Goal: Information Seeking & Learning: Learn about a topic

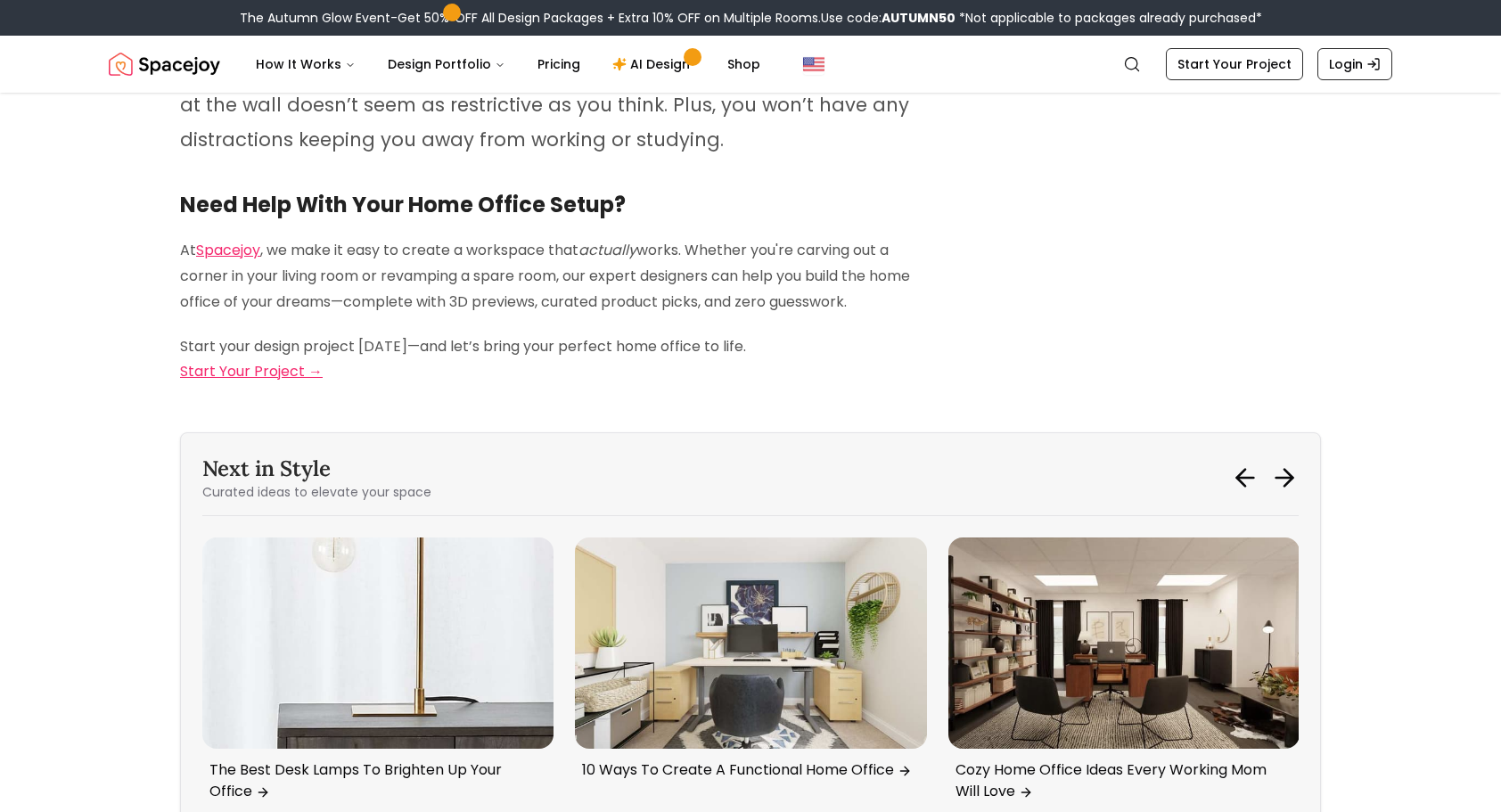
scroll to position [7680, 0]
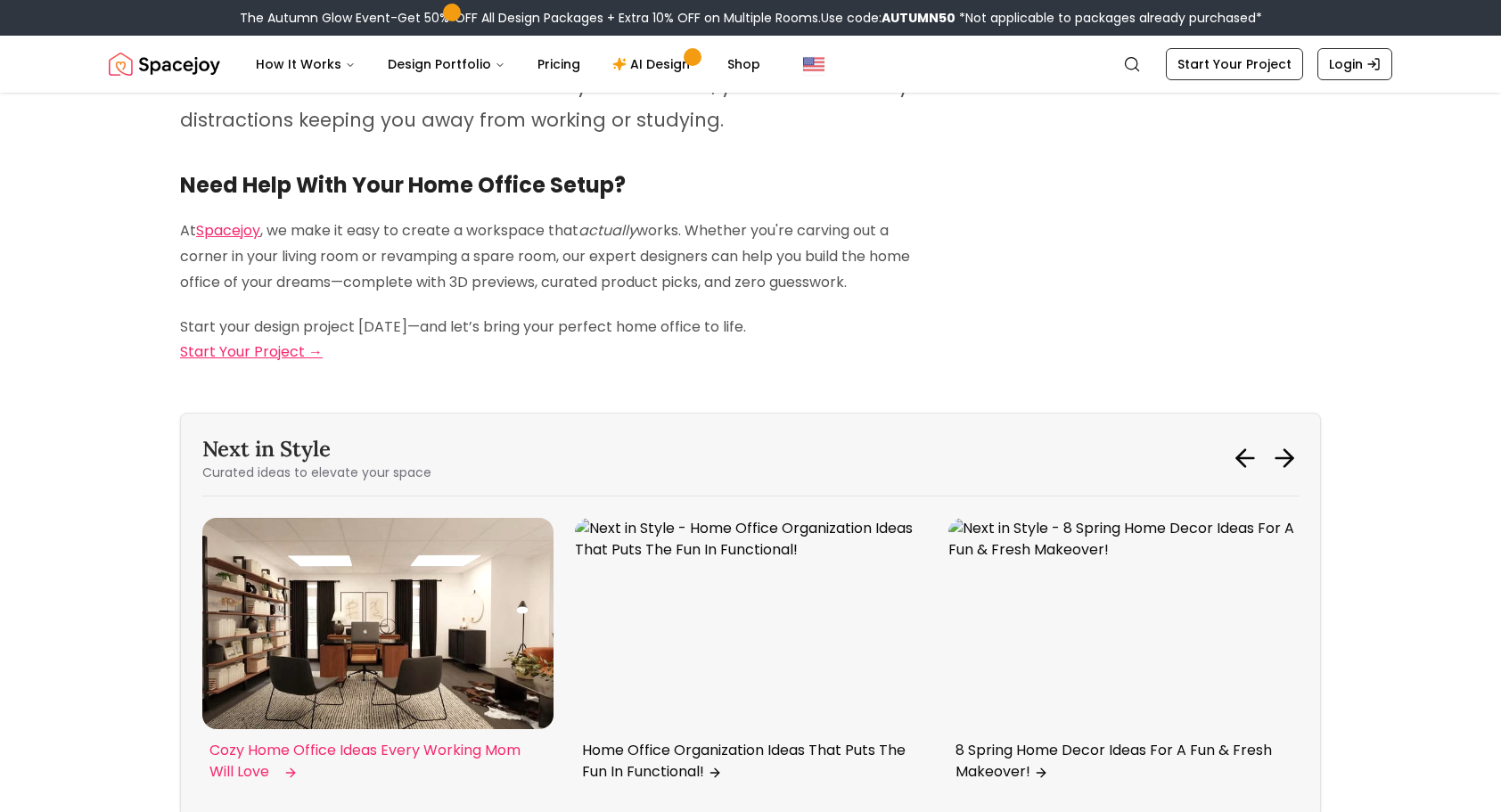
click at [460, 740] on p "Cozy Home Office Ideas Every Working Mom Will Love" at bounding box center [374, 761] width 329 height 42
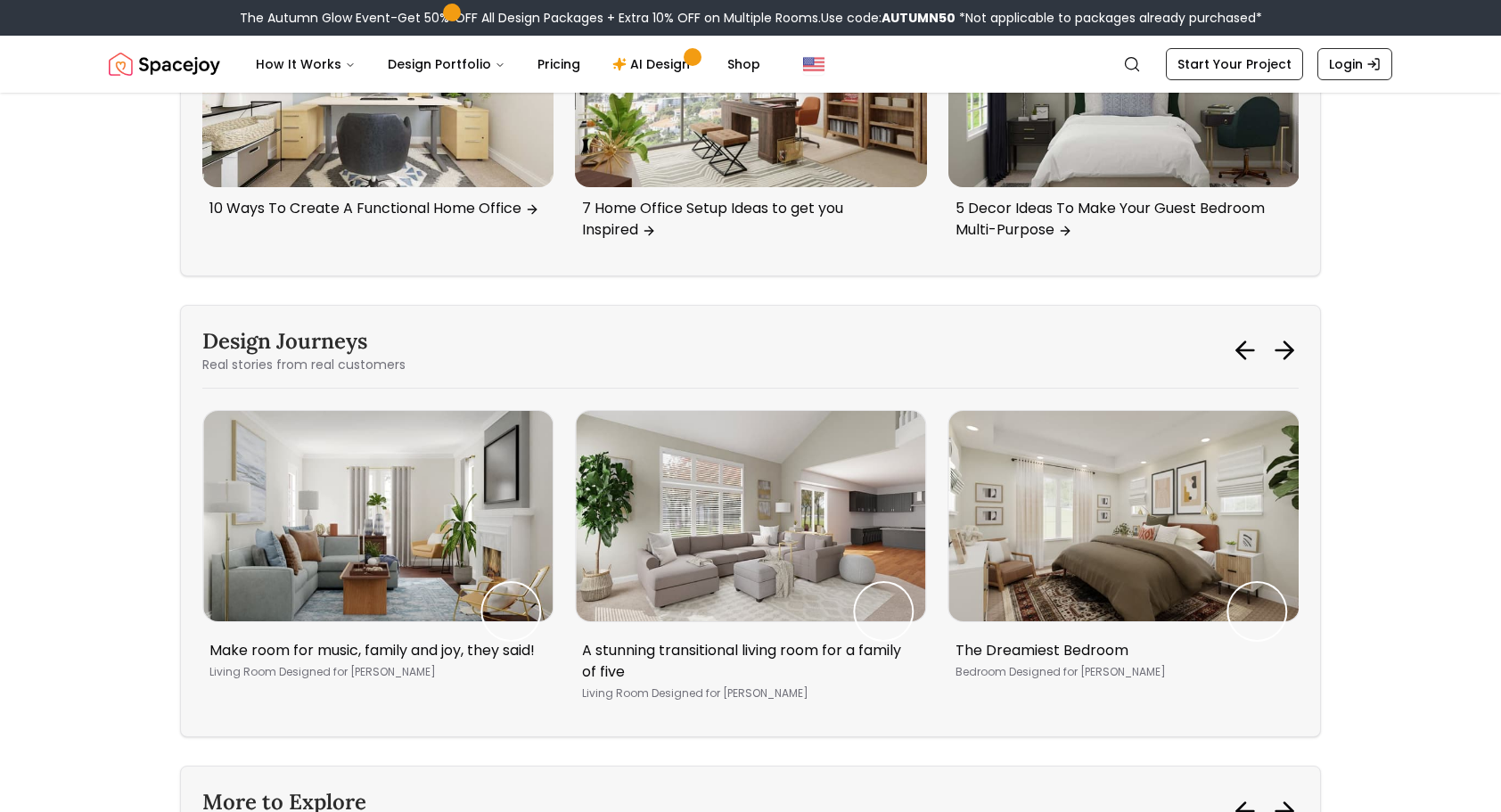
scroll to position [4995, 0]
